Goal: Find contact information: Find specific fact

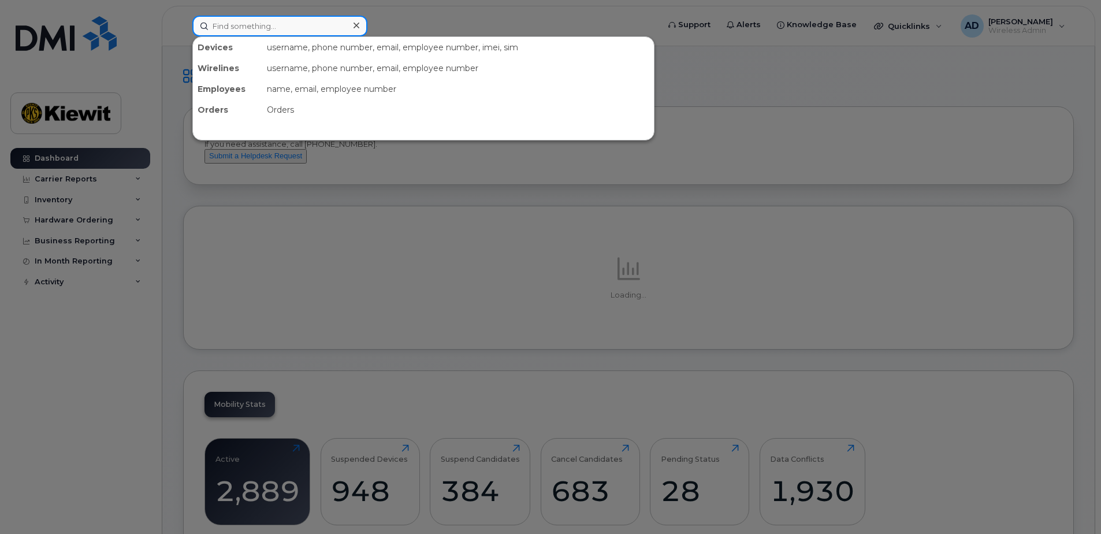
click at [251, 29] on input at bounding box center [279, 26] width 175 height 21
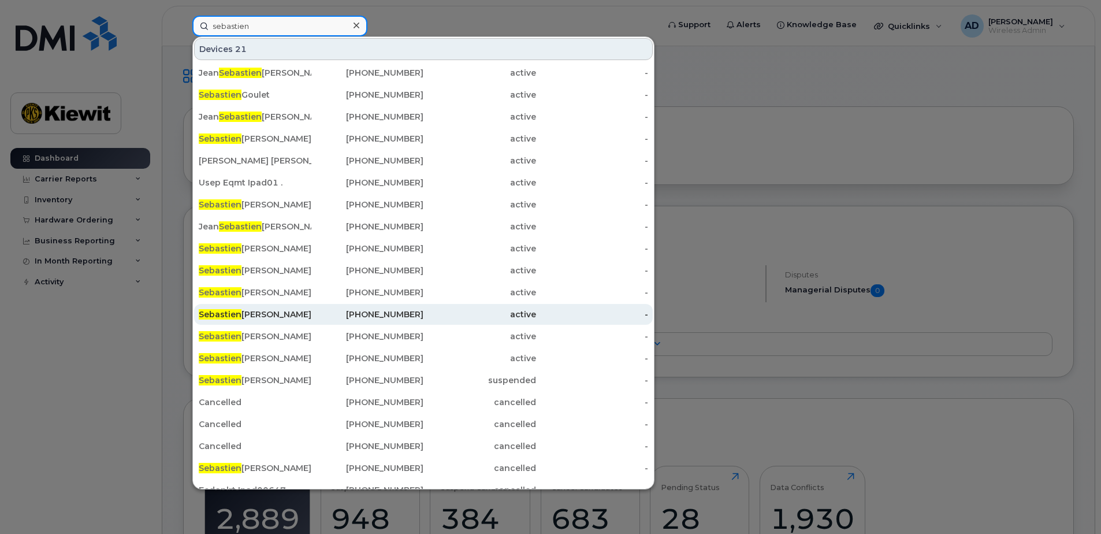
type input "sebastien"
click at [403, 318] on div "[PHONE_NUMBER]" at bounding box center [367, 314] width 113 height 12
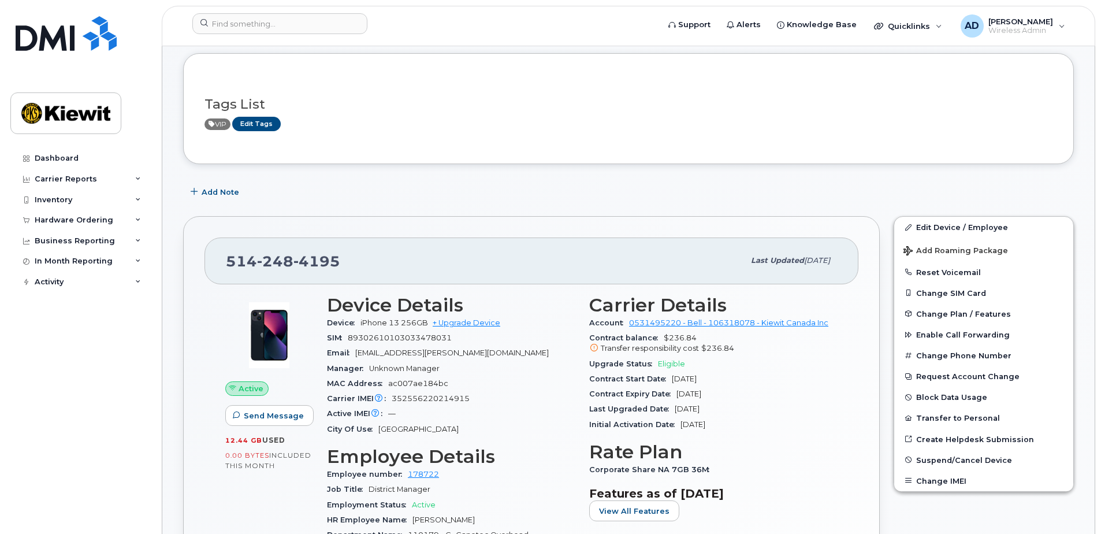
scroll to position [173, 0]
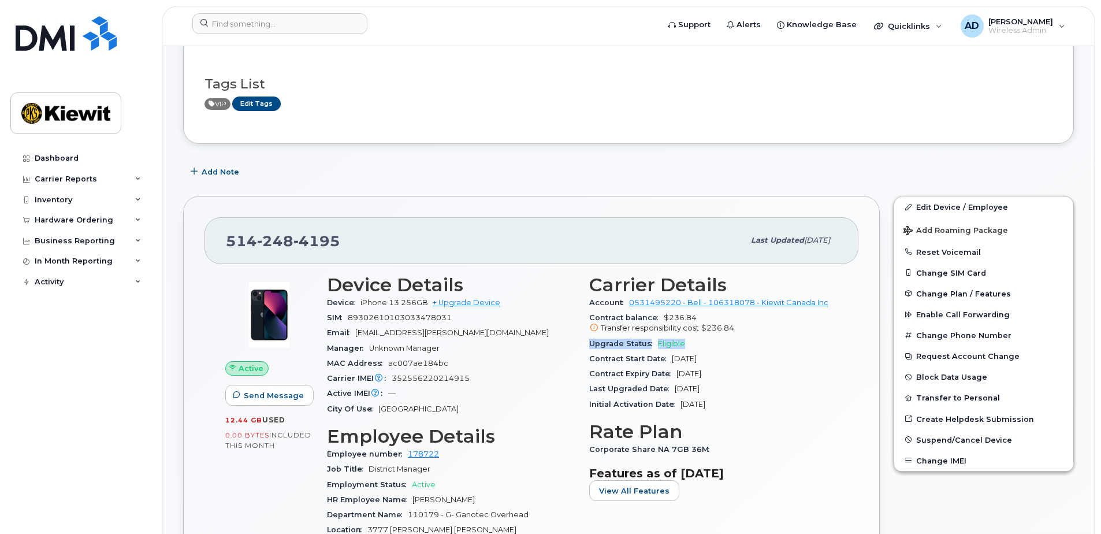
drag, startPoint x: 711, startPoint y: 346, endPoint x: 591, endPoint y: 344, distance: 120.7
click at [591, 344] on div "Upgrade Status Eligible" at bounding box center [713, 343] width 248 height 15
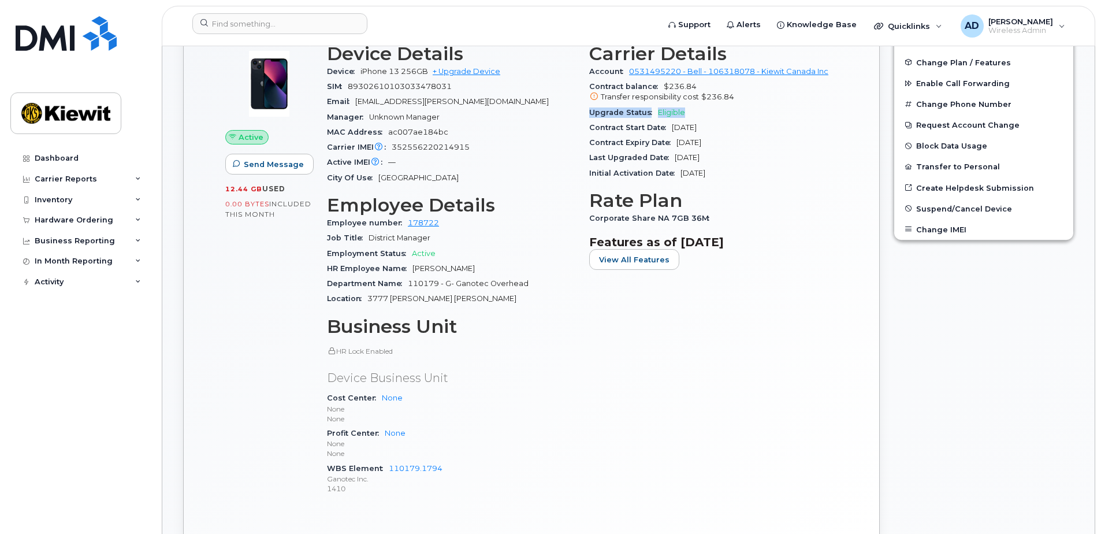
scroll to position [346, 0]
